Goal: Information Seeking & Learning: Learn about a topic

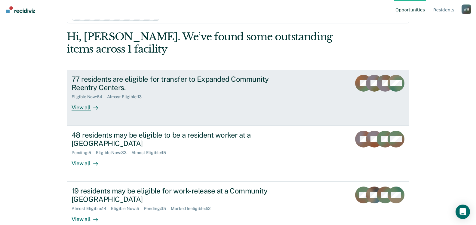
scroll to position [33, 0]
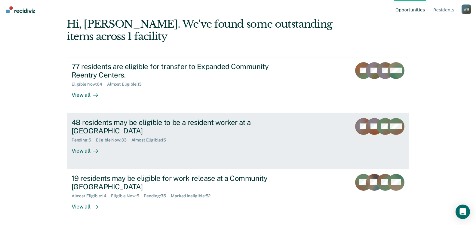
click at [136, 126] on div "48 residents may be eligible to be a resident worker at a [GEOGRAPHIC_DATA]" at bounding box center [177, 126] width 211 height 17
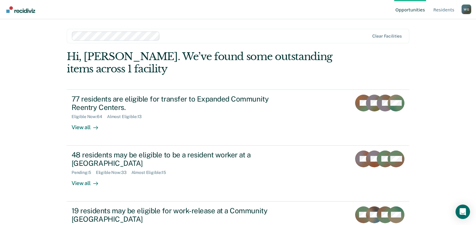
scroll to position [33, 0]
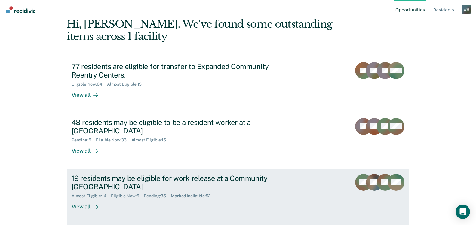
click at [105, 180] on div "19 residents may be eligible for work-release at a Community [GEOGRAPHIC_DATA]" at bounding box center [177, 182] width 211 height 17
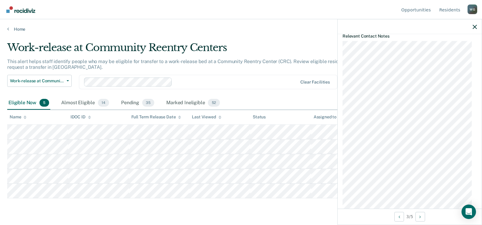
scroll to position [321, 0]
